Goal: Task Accomplishment & Management: Manage account settings

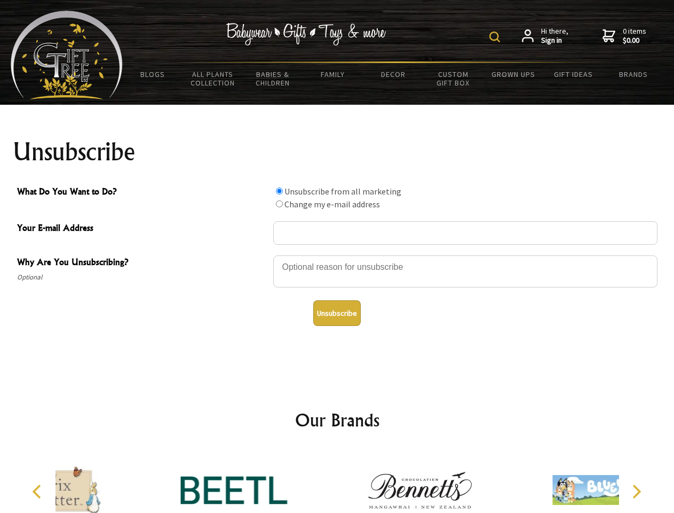
click at [497, 37] on img at bounding box center [495, 37] width 11 height 11
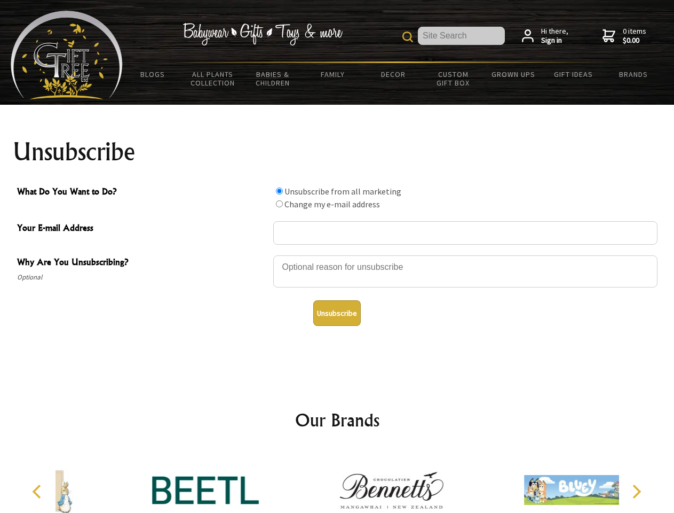
click at [337, 255] on div at bounding box center [465, 272] width 384 height 37
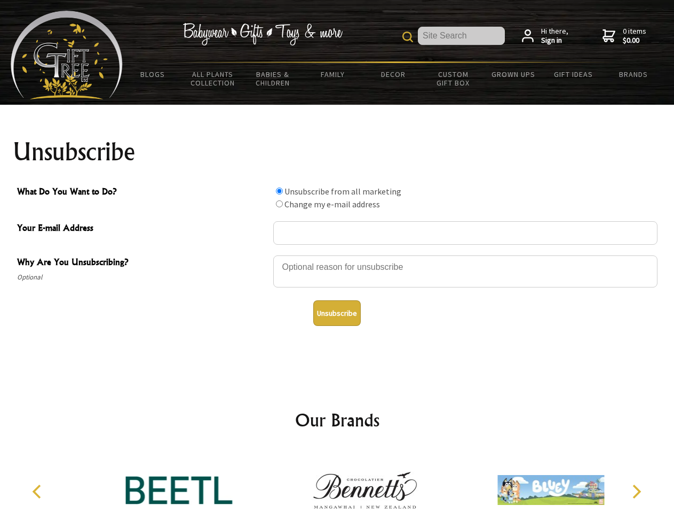
click at [279, 191] on input "What Do You Want to Do?" at bounding box center [279, 190] width 7 height 7
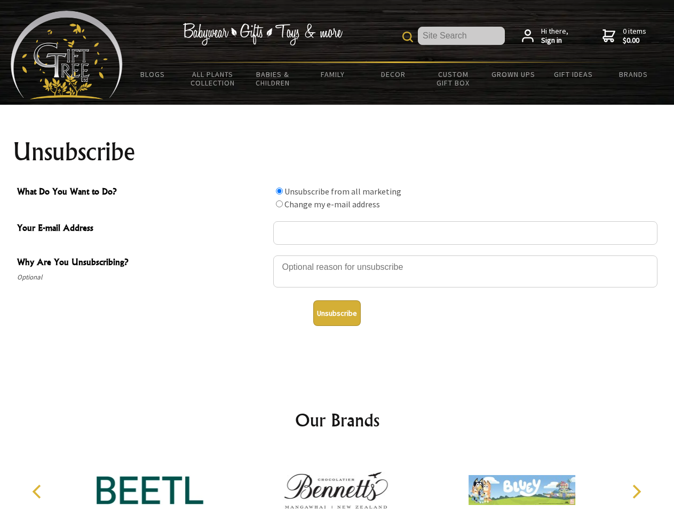
click at [279, 203] on input "What Do You Want to Do?" at bounding box center [279, 203] width 7 height 7
click at [337, 313] on button "Unsubscribe" at bounding box center [337, 313] width 48 height 26
radio input "true"
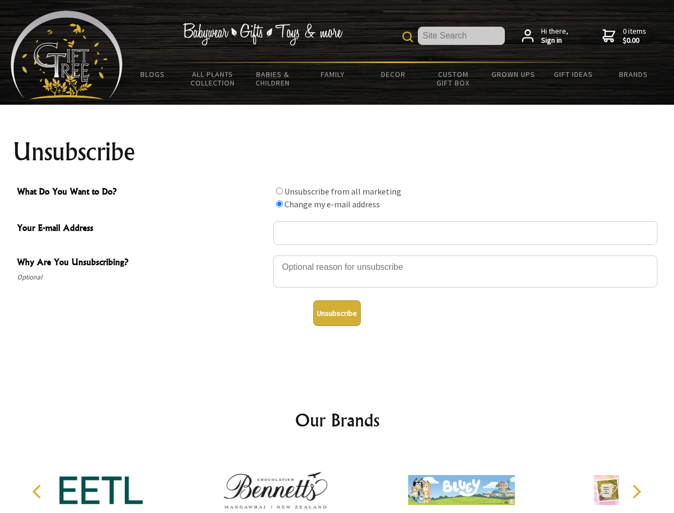
click at [337, 481] on div at bounding box center [276, 491] width 186 height 83
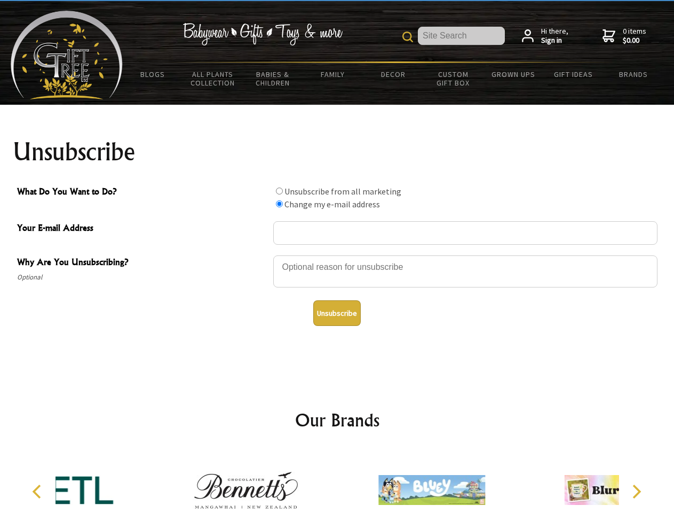
click at [38, 491] on icon "Previous" at bounding box center [38, 491] width 14 height 14
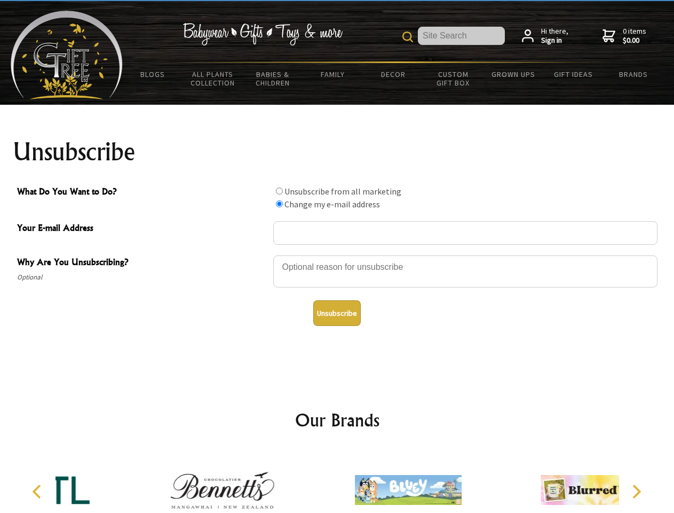
click at [637, 491] on icon "Next" at bounding box center [636, 491] width 14 height 14
